Goal: Navigation & Orientation: Go to known website

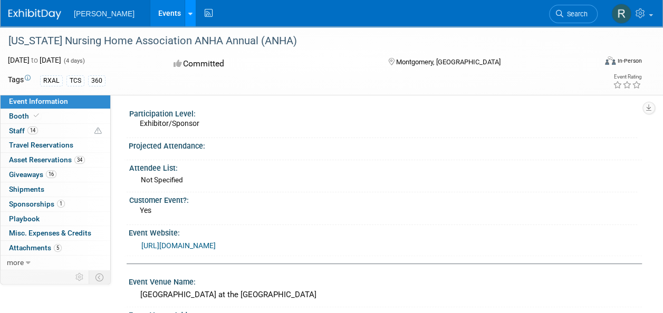
click at [188, 14] on icon at bounding box center [190, 14] width 4 height 7
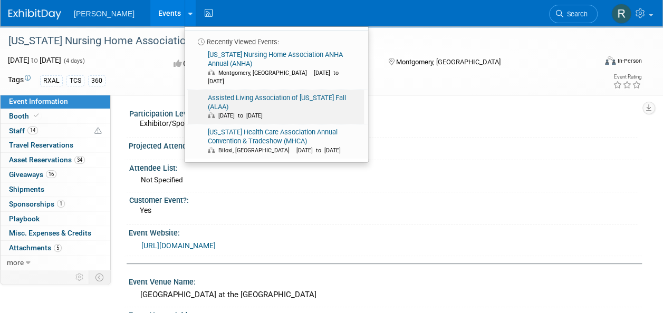
click at [230, 92] on link "Assisted Living Association of [US_STATE] Fall (ALAA) [DATE] to [DATE]" at bounding box center [276, 107] width 176 height 34
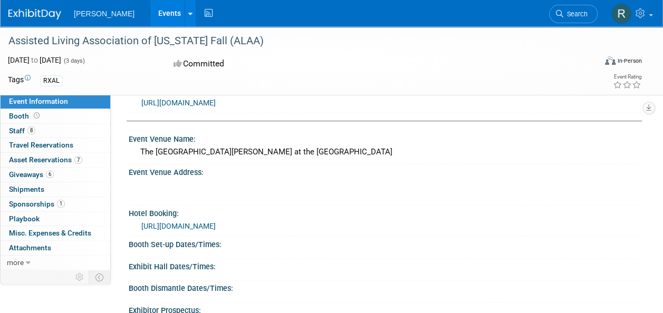
scroll to position [148, 0]
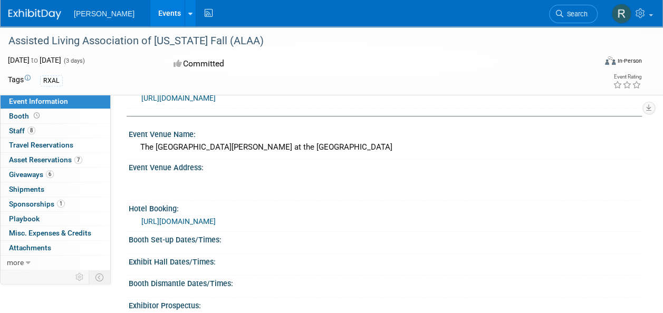
click at [216, 221] on link "https://www.marriott.com/event-reservations/reservation-link.mi?id=174283788972…" at bounding box center [178, 221] width 74 height 8
